Goal: Transaction & Acquisition: Purchase product/service

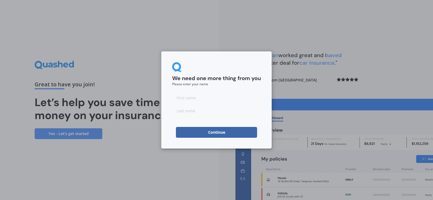
click at [192, 97] on input at bounding box center [216, 97] width 89 height 11
type input "Holea"
type input "Anderson"
click at [188, 126] on form "We need one more thing from you Please enter your name Holea Anderson Continue" at bounding box center [216, 100] width 89 height 76
click at [188, 127] on form "We need one more thing from you Please enter your name Holea Anderson Continue" at bounding box center [216, 100] width 89 height 76
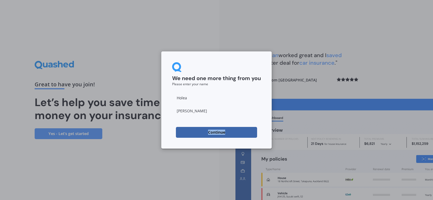
click at [188, 127] on button "Continue" at bounding box center [216, 132] width 81 height 11
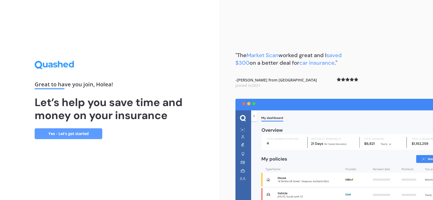
click at [71, 131] on link "Yes - Let’s get started" at bounding box center [69, 133] width 68 height 11
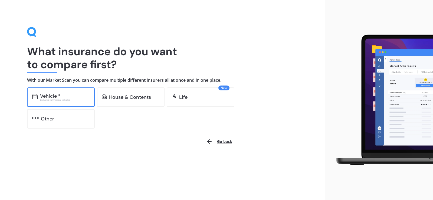
click at [40, 94] on div "Vehicle *" at bounding box center [50, 95] width 21 height 5
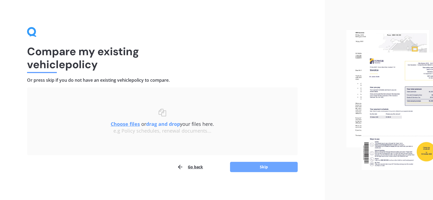
click at [245, 166] on button "Skip" at bounding box center [264, 167] width 68 height 10
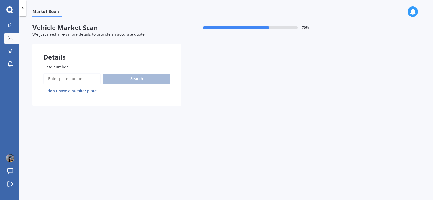
click at [73, 77] on input "Plate number" at bounding box center [71, 78] width 57 height 11
type input "hqk753"
click at [144, 76] on button "Search" at bounding box center [137, 79] width 68 height 10
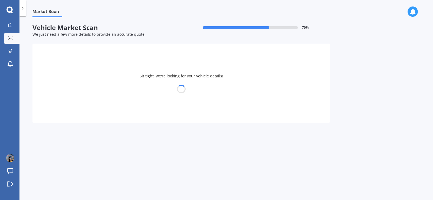
select select "MAZDA"
select select "DEMIO"
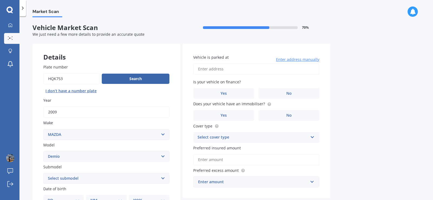
click at [226, 68] on input "Vehicle is parked at" at bounding box center [256, 68] width 126 height 11
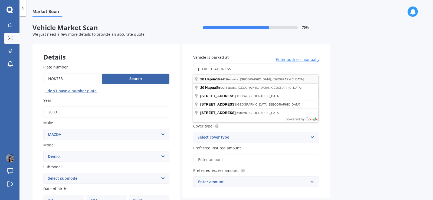
type input "20 Hapua Street, Remuera, Auckland 1050"
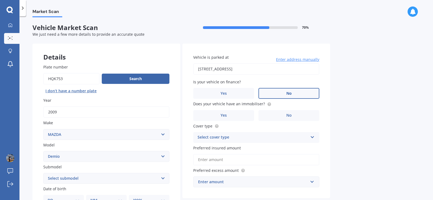
click at [285, 88] on label "No" at bounding box center [289, 93] width 61 height 11
click at [0, 0] on input "No" at bounding box center [0, 0] width 0 height 0
click at [285, 113] on label "No" at bounding box center [289, 115] width 61 height 11
click at [0, 0] on input "No" at bounding box center [0, 0] width 0 height 0
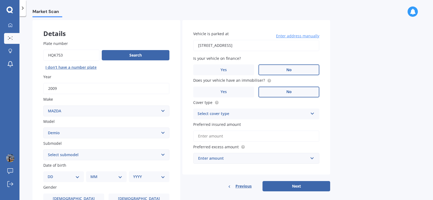
scroll to position [54, 0]
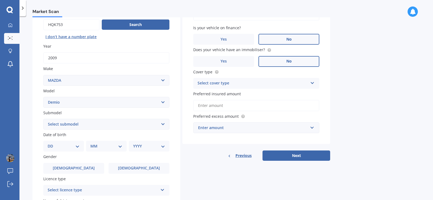
click at [213, 83] on div "Select cover type" at bounding box center [253, 83] width 110 height 6
click at [233, 94] on div "Comprehensive" at bounding box center [257, 94] width 126 height 10
click at [219, 107] on input "Preferred insured amount" at bounding box center [256, 105] width 126 height 11
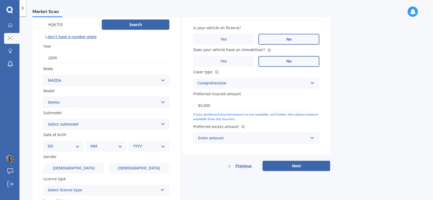
type input "$5,000"
click at [242, 137] on div "Enter amount" at bounding box center [253, 138] width 110 height 6
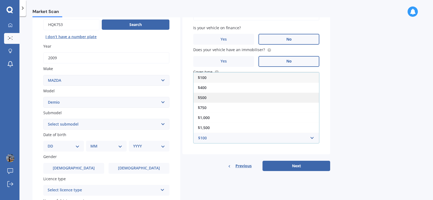
click at [209, 94] on div "$500" at bounding box center [257, 98] width 126 height 10
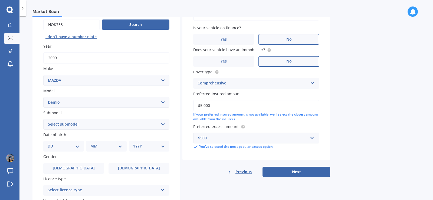
click at [356, 135] on div "Market Scan Vehicle Market Scan 70 % We just need a few more details to provide…" at bounding box center [226, 109] width 414 height 184
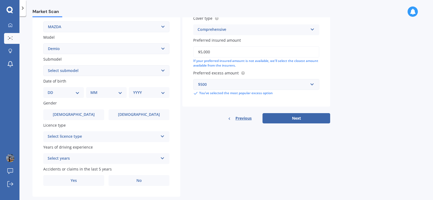
scroll to position [108, 0]
click at [67, 94] on select "DD 01 02 03 04 05 06 07 08 09 10 11 12 13 14 15 16 17 18 19 20 21 22 23 24 25 2…" at bounding box center [64, 92] width 32 height 6
select select "08"
click at [52, 89] on select "DD 01 02 03 04 05 06 07 08 09 10 11 12 13 14 15 16 17 18 19 20 21 22 23 24 25 2…" at bounding box center [64, 92] width 32 height 6
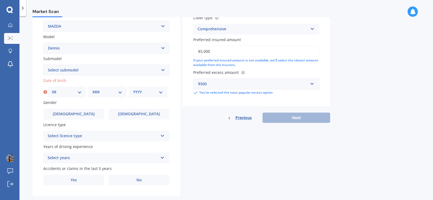
click at [96, 89] on select "MM 01 02 03 04 05 06 07 08 09 10 11 12" at bounding box center [108, 92] width 30 height 6
select select "07"
click at [93, 89] on select "MM 01 02 03 04 05 06 07 08 09 10 11 12" at bounding box center [108, 92] width 30 height 6
drag, startPoint x: 144, startPoint y: 94, endPoint x: 144, endPoint y: 97, distance: 3.5
click at [144, 94] on select "YYYY 2025 2024 2023 2022 2021 2020 2019 2018 2017 2016 2015 2014 2013 2012 2011…" at bounding box center [148, 92] width 30 height 6
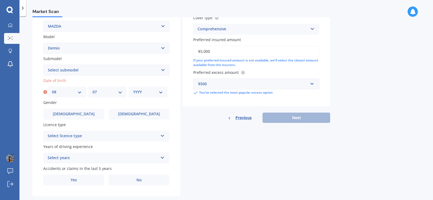
select select "1994"
click at [133, 89] on select "YYYY 2025 2024 2023 2022 2021 2020 2019 2018 2017 2016 2015 2014 2013 2012 2011…" at bounding box center [148, 92] width 30 height 6
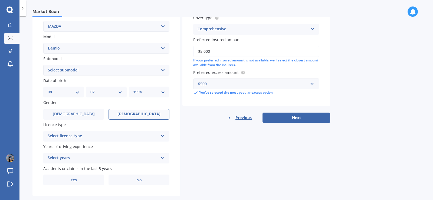
click at [109, 115] on label "Female" at bounding box center [139, 114] width 61 height 11
click at [0, 0] on input "Female" at bounding box center [0, 0] width 0 height 0
click at [103, 133] on div "Select licence type" at bounding box center [103, 136] width 110 height 6
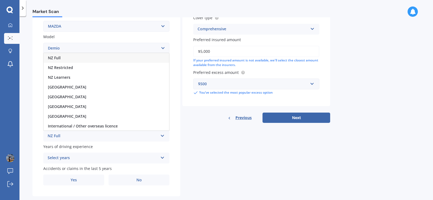
click at [65, 60] on div "NZ Full" at bounding box center [107, 58] width 126 height 10
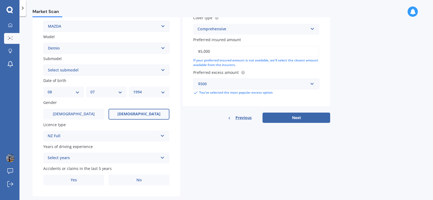
click at [95, 157] on div "Select years" at bounding box center [103, 158] width 110 height 6
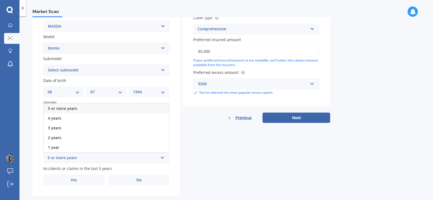
click at [67, 110] on span "5 or more years" at bounding box center [62, 108] width 29 height 5
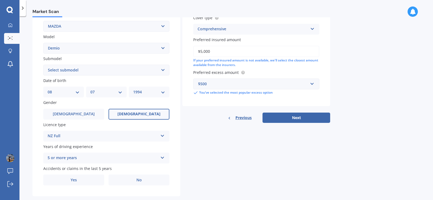
scroll to position [119, 0]
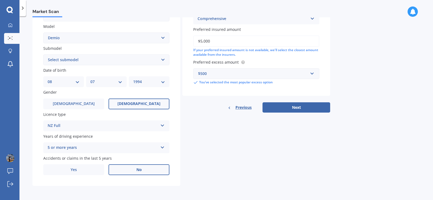
click at [128, 170] on label "No" at bounding box center [139, 169] width 61 height 11
click at [0, 0] on input "No" at bounding box center [0, 0] width 0 height 0
click at [288, 109] on button "Next" at bounding box center [297, 107] width 68 height 10
click at [67, 63] on select "Select submodel (All) Diesel Petrol XD Touring Turbo Diesel" at bounding box center [106, 59] width 126 height 11
select select "PETROL"
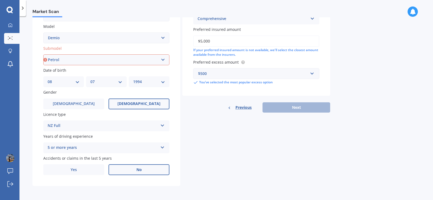
click at [43, 54] on select "Select submodel (All) Diesel Petrol XD Touring Turbo Diesel" at bounding box center [106, 59] width 126 height 11
click at [322, 110] on button "Next" at bounding box center [297, 107] width 68 height 10
select select "08"
select select "07"
select select "1994"
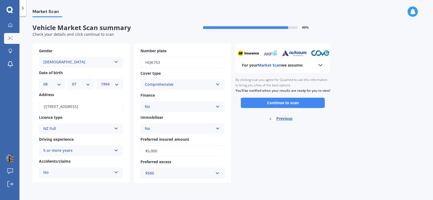
scroll to position [0, 0]
click at [321, 108] on button "Continue to scan" at bounding box center [283, 103] width 84 height 10
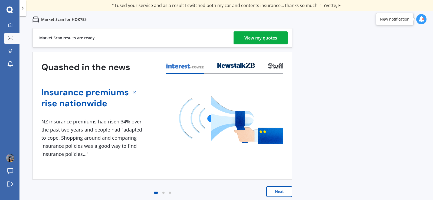
click at [255, 37] on div "View my quotes" at bounding box center [260, 37] width 33 height 13
